Goal: Transaction & Acquisition: Obtain resource

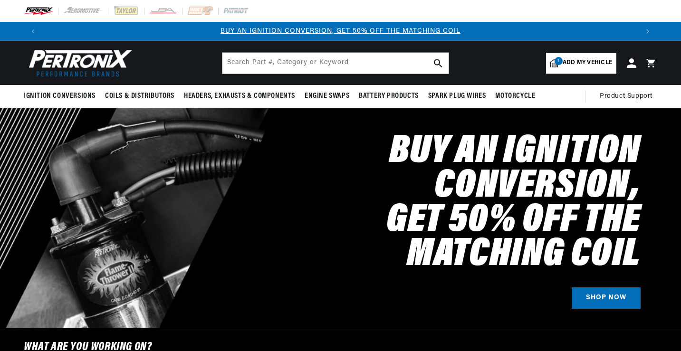
select select "1965"
select select "Ford"
select select "Mustang"
select select "289cid-4.7L"
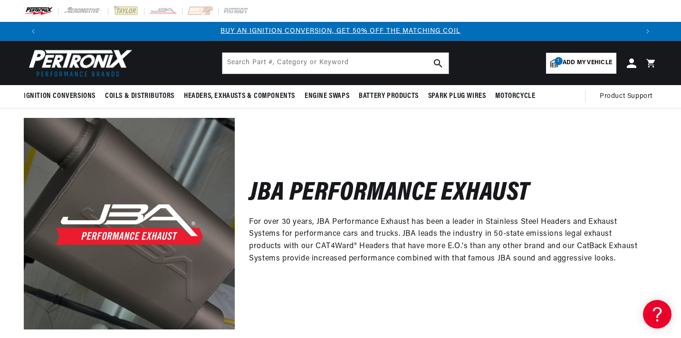
scroll to position [0, 594]
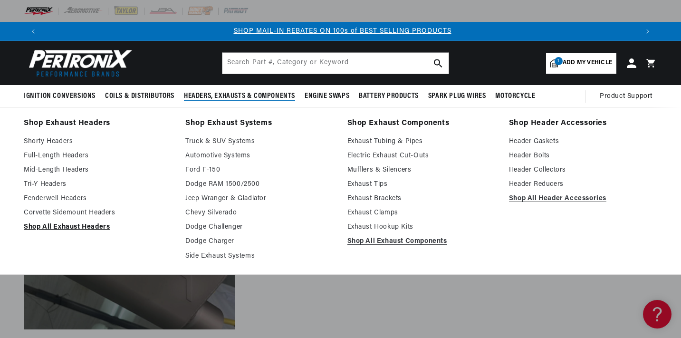
click at [96, 225] on link "Shop All Exhaust Headers" at bounding box center [98, 227] width 148 height 11
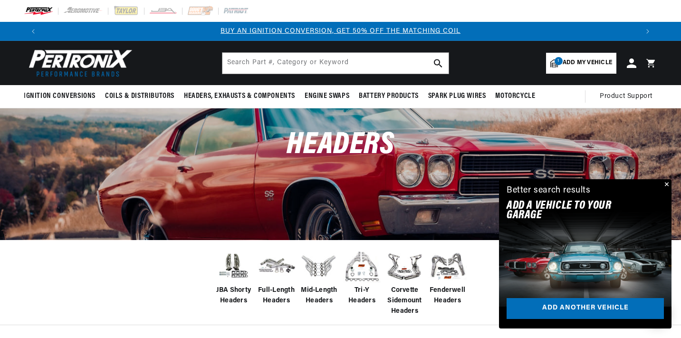
click at [586, 62] on span "Add my vehicle" at bounding box center [587, 62] width 49 height 9
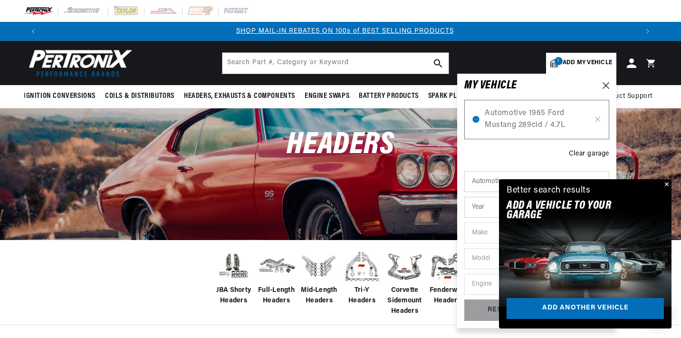
scroll to position [0, 594]
click at [668, 184] on button "Close" at bounding box center [665, 184] width 11 height 11
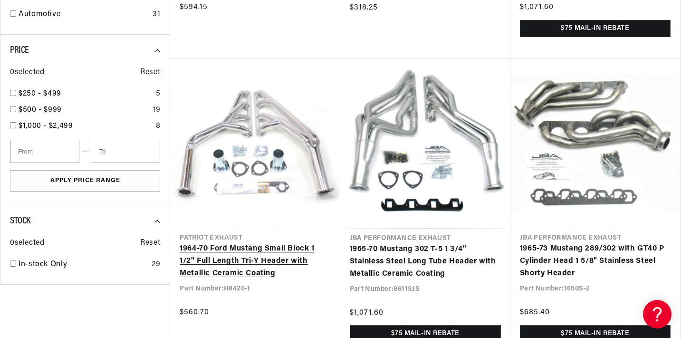
scroll to position [0, 11]
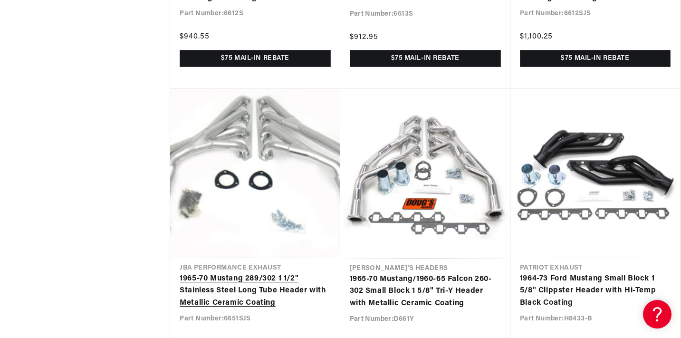
scroll to position [2425, 0]
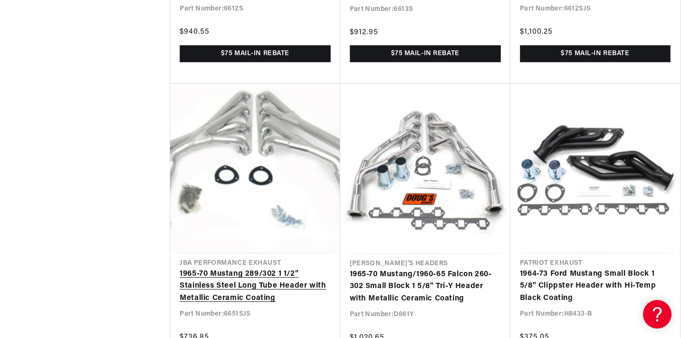
click at [265, 276] on link "1965-70 Mustang 289/302 1 1/2" Stainless Steel Long Tube Header with Metallic C…" at bounding box center [255, 286] width 151 height 37
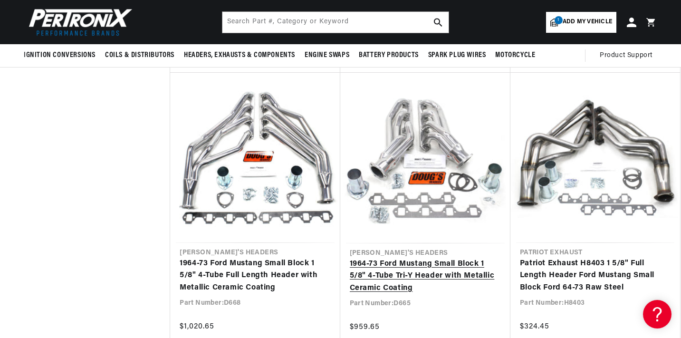
scroll to position [0, 594]
click at [390, 271] on link "1964-73 Ford Mustang Small Block 1 5/8" 4-Tube Tri-Y Header with Metallic Ceram…" at bounding box center [425, 276] width 151 height 37
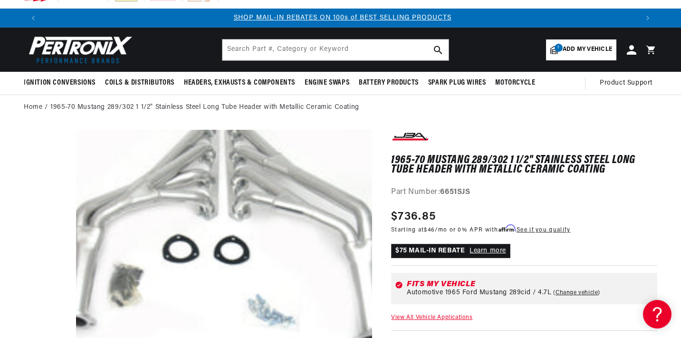
scroll to position [0, 1]
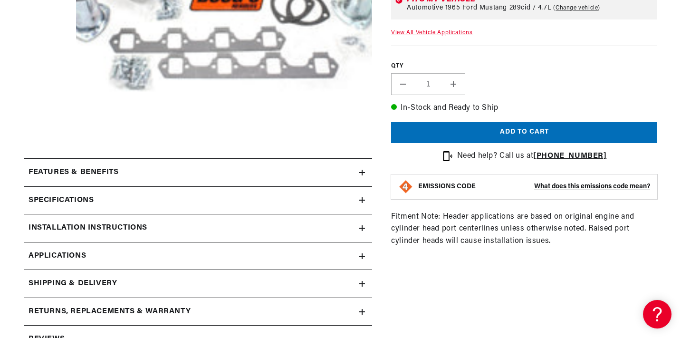
scroll to position [305, 0]
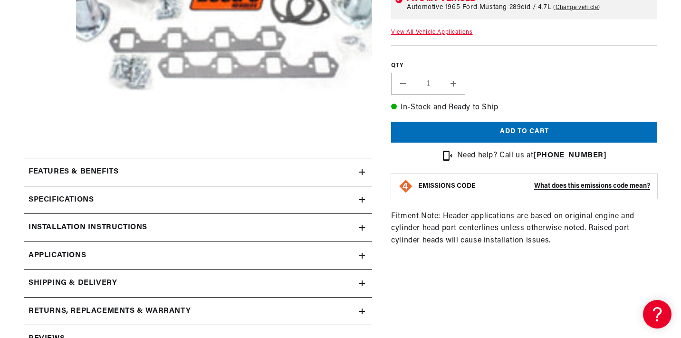
click at [363, 169] on icon at bounding box center [362, 172] width 6 height 6
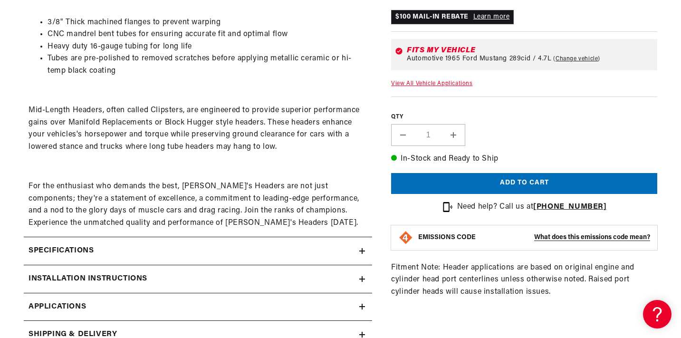
scroll to position [484, 0]
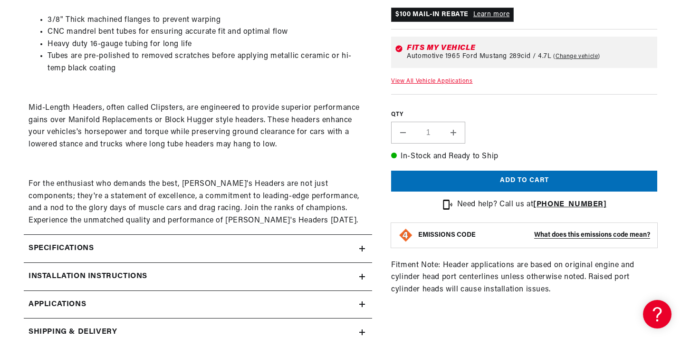
click at [331, 248] on div "Specifications" at bounding box center [192, 248] width 336 height 12
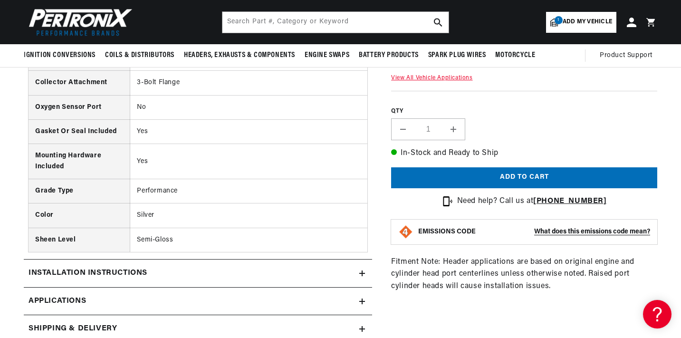
scroll to position [870, 0]
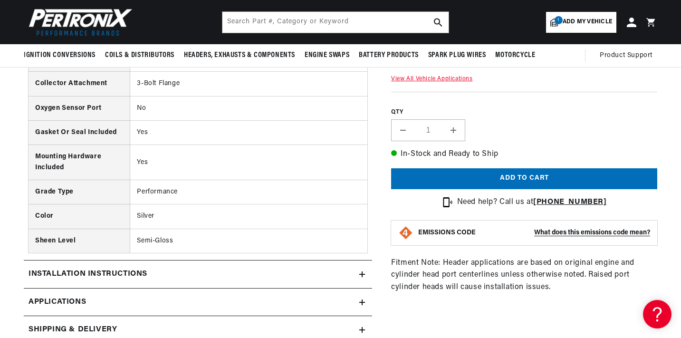
click at [345, 268] on div "Installation instructions" at bounding box center [192, 274] width 336 height 12
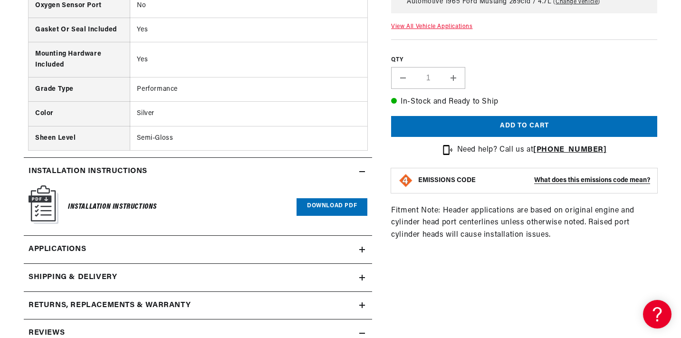
scroll to position [0, 0]
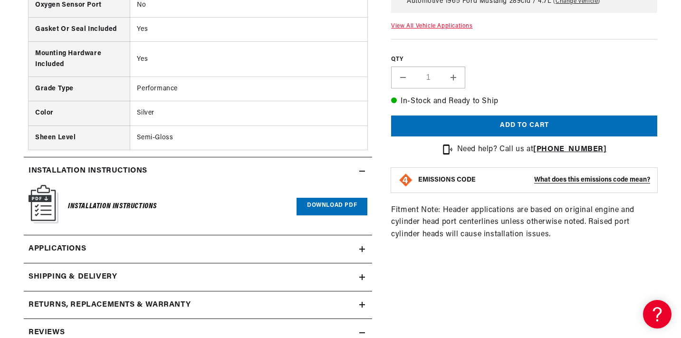
click at [126, 200] on h6 "Installation Instructions" at bounding box center [112, 206] width 89 height 13
click at [334, 199] on link "Download PDF" at bounding box center [332, 207] width 71 height 18
click at [359, 274] on icon at bounding box center [362, 277] width 6 height 6
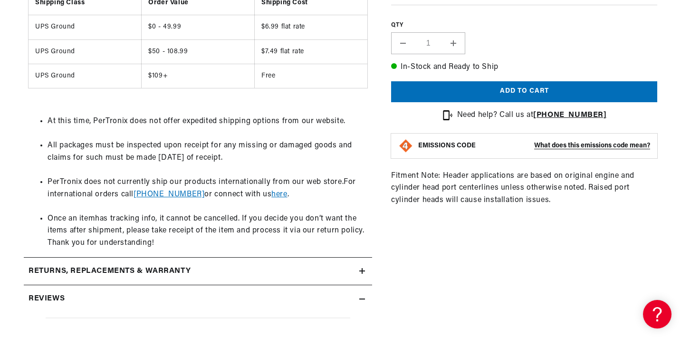
scroll to position [0, 1187]
click at [363, 296] on icon at bounding box center [362, 299] width 6 height 6
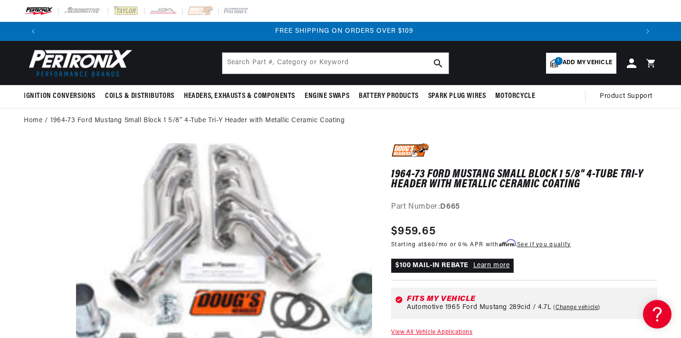
scroll to position [0, 0]
